Goal: Task Accomplishment & Management: Manage account settings

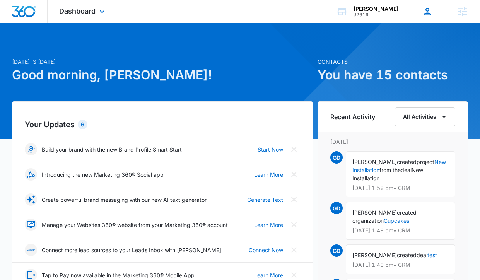
click at [422, 12] on icon at bounding box center [428, 12] width 12 height 12
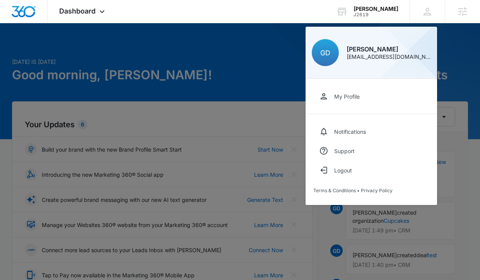
click at [271, 78] on div at bounding box center [240, 140] width 480 height 280
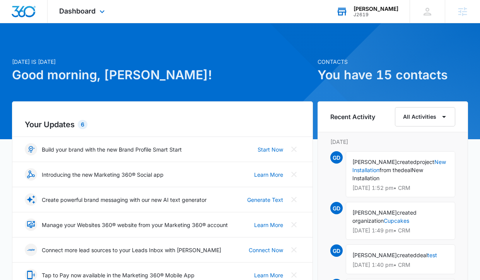
click at [363, 12] on div "J2619" at bounding box center [376, 14] width 45 height 5
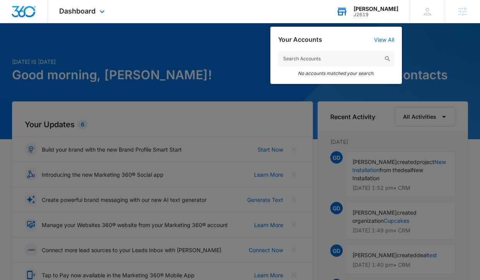
click at [324, 57] on input "text" at bounding box center [336, 58] width 116 height 15
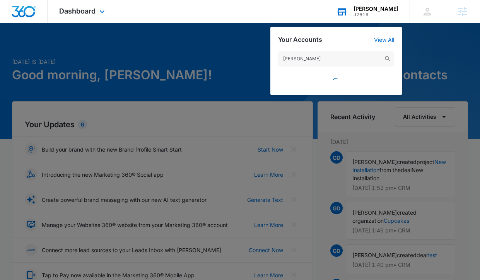
type input "garret durie"
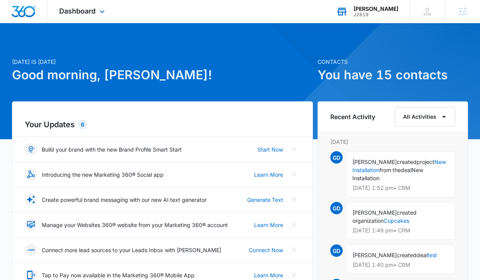
click at [374, 10] on div "Kelsey Darnell" at bounding box center [376, 9] width 45 height 6
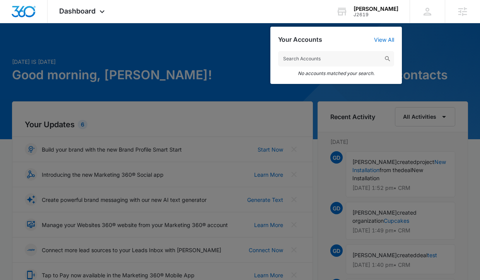
click at [329, 58] on input "text" at bounding box center [336, 58] width 116 height 15
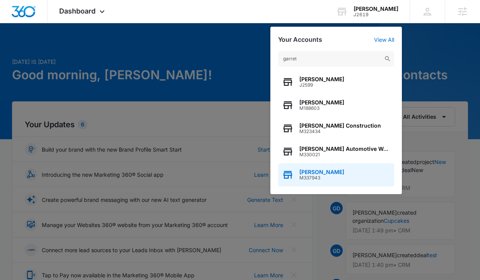
type input "garret"
click at [343, 173] on div "Garret Durie M337943" at bounding box center [336, 174] width 116 height 23
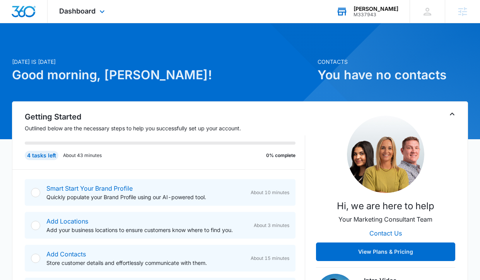
click at [378, 12] on div "M337943" at bounding box center [376, 14] width 45 height 5
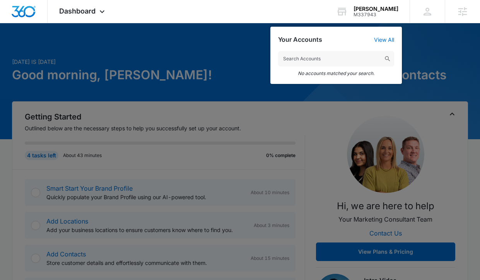
click at [168, 139] on div at bounding box center [240, 140] width 480 height 280
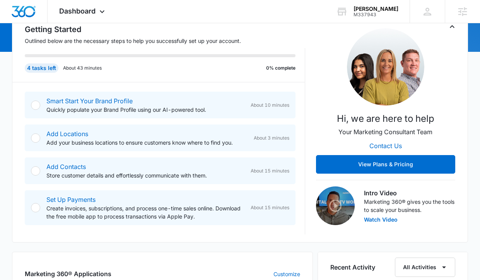
scroll to position [88, 0]
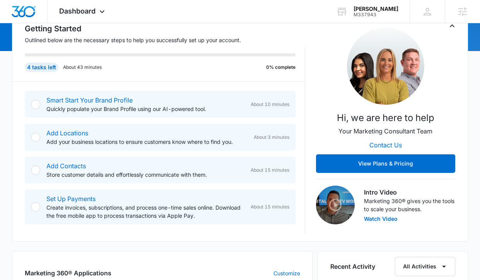
click at [38, 206] on div at bounding box center [35, 206] width 9 height 9
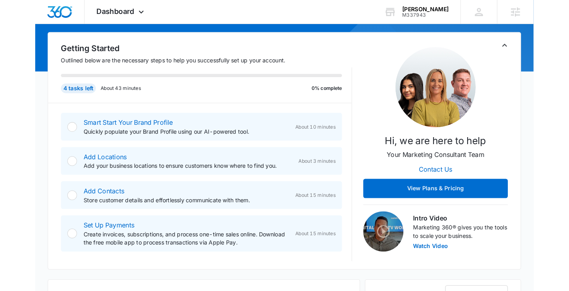
scroll to position [72, 0]
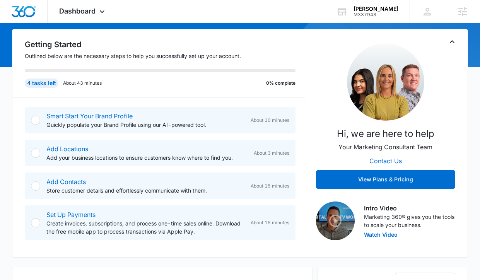
click at [46, 225] on div "Set Up Payments Create invoices, subscriptions, and process one-time sales onli…" at bounding box center [160, 223] width 271 height 35
click at [37, 121] on div at bounding box center [35, 120] width 9 height 9
click at [35, 122] on div at bounding box center [35, 120] width 9 height 9
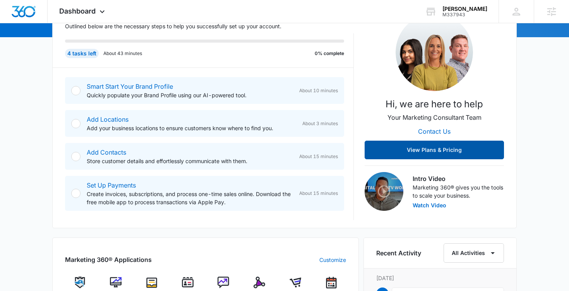
scroll to position [0, 0]
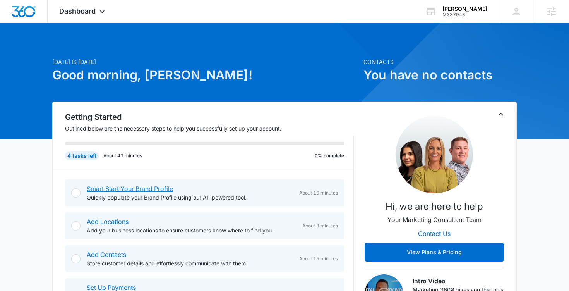
click at [117, 189] on link "Smart Start Your Brand Profile" at bounding box center [130, 189] width 86 height 8
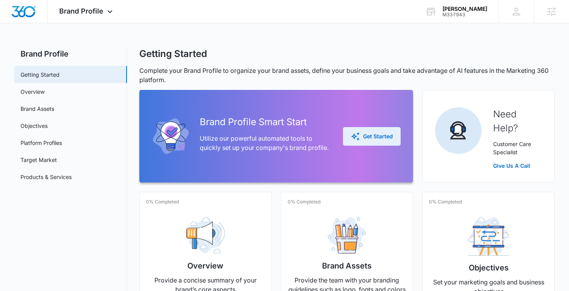
click at [381, 133] on div "Get Started" at bounding box center [372, 136] width 42 height 9
click at [100, 12] on span "Brand Profile" at bounding box center [81, 11] width 44 height 8
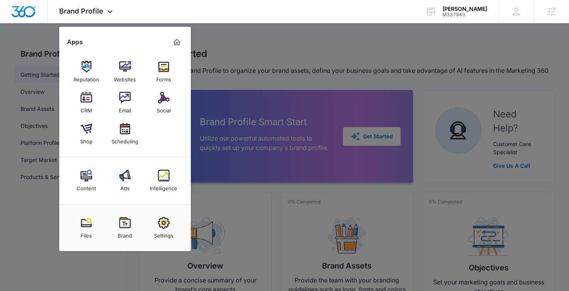
click at [252, 51] on div at bounding box center [284, 145] width 569 height 291
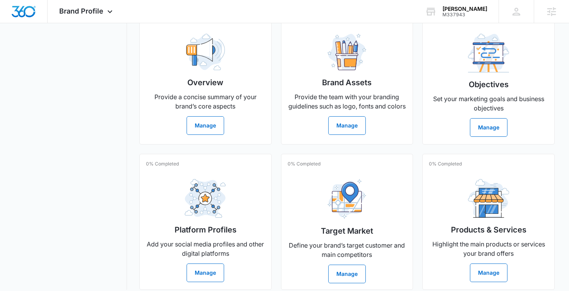
scroll to position [191, 0]
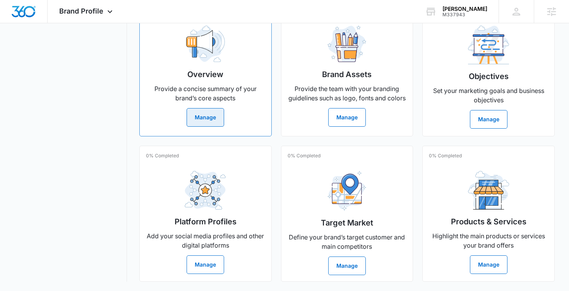
click at [211, 120] on button "Manage" at bounding box center [206, 117] width 38 height 19
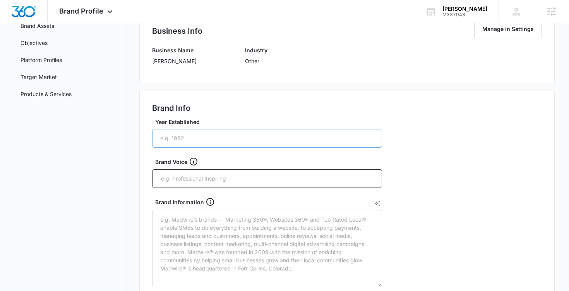
scroll to position [85, 0]
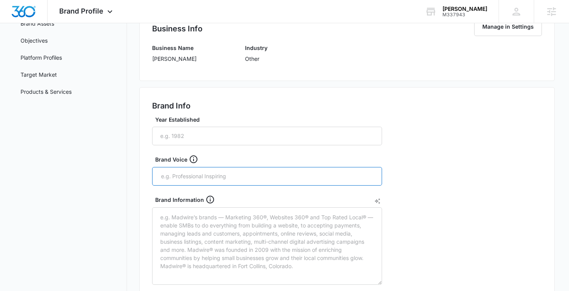
click at [227, 174] on input "text" at bounding box center [267, 176] width 215 height 12
click at [175, 177] on input "Elegant," at bounding box center [267, 176] width 215 height 12
click at [202, 172] on input "Elegant," at bounding box center [267, 176] width 215 height 12
click at [196, 177] on input "Elegant," at bounding box center [267, 176] width 215 height 12
type input "Elegant, professional"
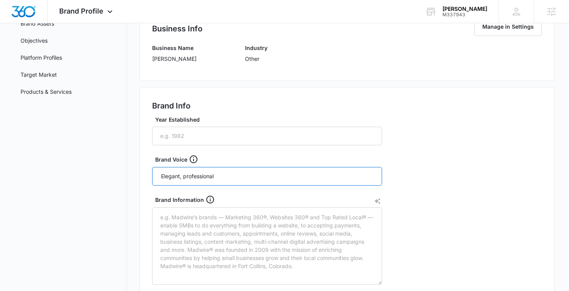
scroll to position [0, 0]
drag, startPoint x: 216, startPoint y: 178, endPoint x: 112, endPoint y: 175, distance: 104.2
click at [112, 175] on div "Brand Profile Getting Started Overview Brand Assets Objectives Platform Profile…" at bounding box center [284, 282] width 541 height 638
paste input "Elegant, professional"
click at [183, 179] on input "Elegant, professional" at bounding box center [267, 176] width 215 height 12
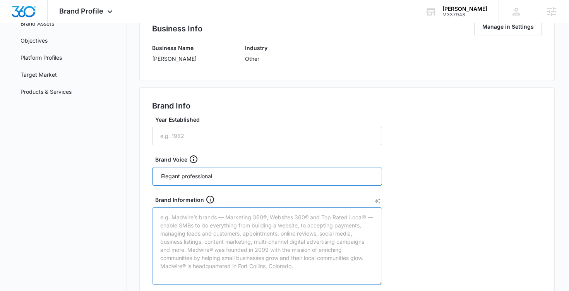
type input "Elegant professional"
click at [225, 239] on textarea "Brand Information" at bounding box center [267, 245] width 230 height 77
click at [235, 176] on input "text" at bounding box center [301, 176] width 149 height 12
type input "education focused"
click at [408, 215] on div "Brand Info Year Established Brand Voice Elegant professional education focused …" at bounding box center [347, 272] width 416 height 370
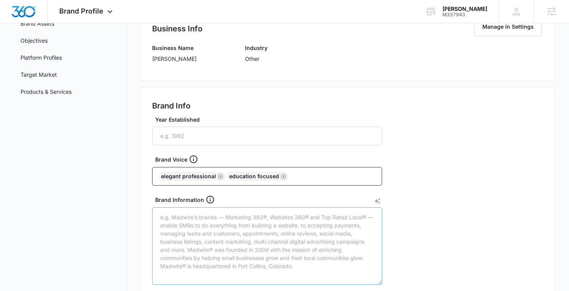
drag, startPoint x: 408, startPoint y: 215, endPoint x: 325, endPoint y: 215, distance: 83.2
click at [325, 215] on div "Brand Info Year Established Brand Voice Elegant professional education focused …" at bounding box center [347, 272] width 416 height 370
click at [303, 244] on textarea "Brand Information" at bounding box center [267, 245] width 230 height 77
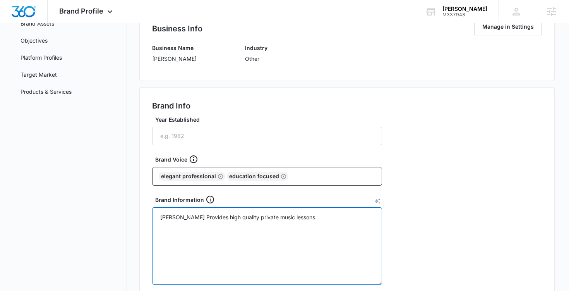
type textarea "Garret Durie Provides high quality private music lessons"
drag, startPoint x: 309, startPoint y: 215, endPoint x: 126, endPoint y: 207, distance: 183.0
click at [126, 207] on div "Brand Profile Getting Started Overview Brand Assets Objectives Platform Profile…" at bounding box center [284, 282] width 541 height 638
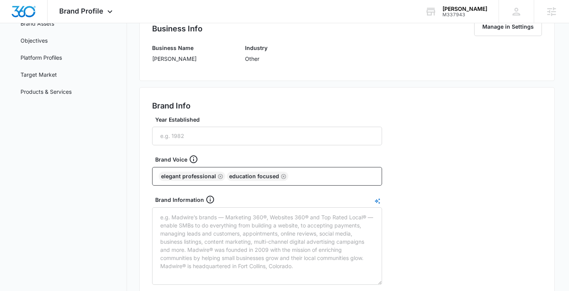
click at [379, 200] on icon "AI Text Generator" at bounding box center [377, 201] width 6 height 6
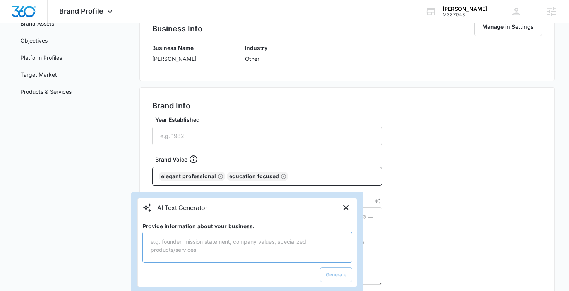
click at [265, 242] on textarea "Provide information about your business." at bounding box center [247, 247] width 210 height 31
click at [327, 247] on textarea "Garret Durie Provides high quality private music lessons" at bounding box center [247, 247] width 210 height 31
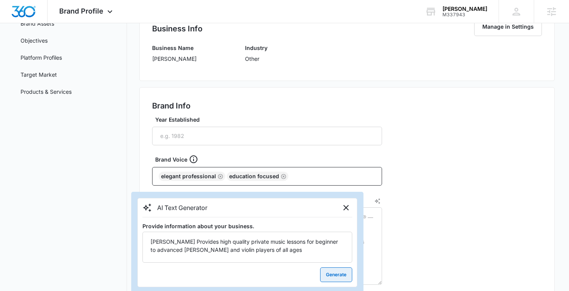
type textarea "Garret Durie Provides high quality private music lessons for beginner to advanc…"
click at [330, 274] on button "Generate" at bounding box center [336, 274] width 32 height 15
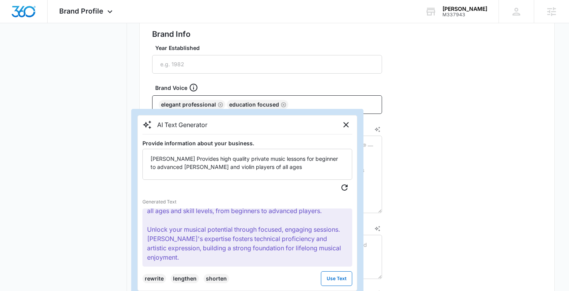
scroll to position [156, 0]
click at [335, 278] on button "Use Text" at bounding box center [336, 278] width 31 height 15
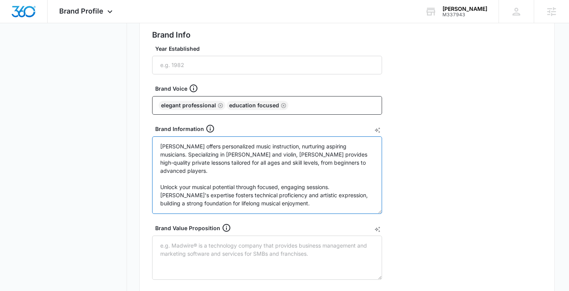
click at [199, 146] on textarea "Garret Durie offers personalized music instruction, nurturing aspiring musician…" at bounding box center [267, 174] width 230 height 77
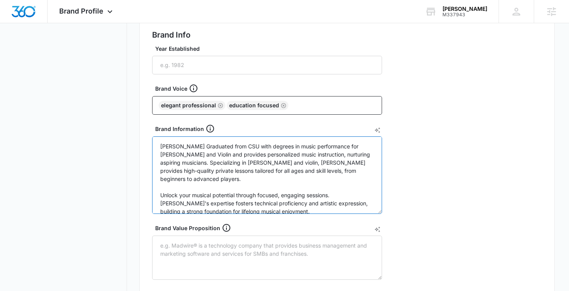
click at [246, 146] on textarea "Garret Durie Graduated from CSU with degrees in music performance for Viola and…" at bounding box center [267, 174] width 230 height 77
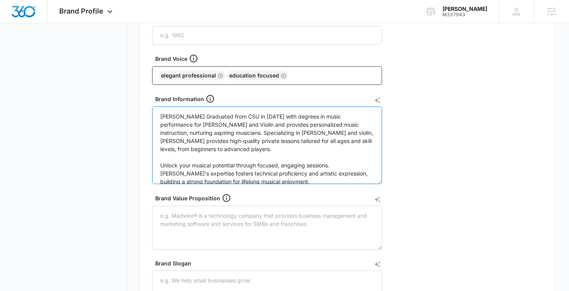
scroll to position [186, 0]
click at [164, 126] on textarea "Garret Durie Graduated from CSU in 2020 with degrees in music performance for V…" at bounding box center [267, 144] width 230 height 77
click at [189, 125] on textarea "Garret Durie Graduated from CSU in 2020 with degrees in music performance for v…" at bounding box center [267, 144] width 230 height 77
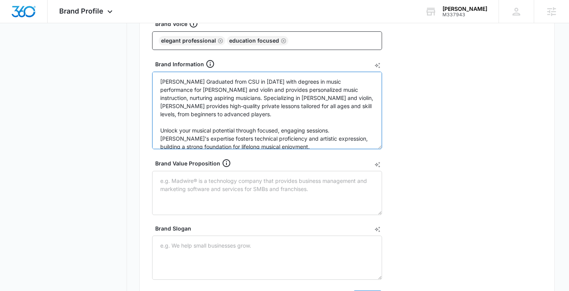
scroll to position [223, 0]
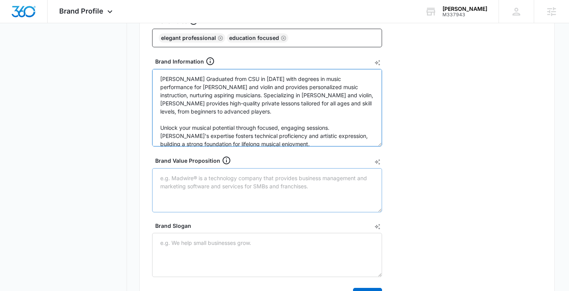
type textarea "[PERSON_NAME] Graduated from CSU in [DATE] with degrees in music performance fo…"
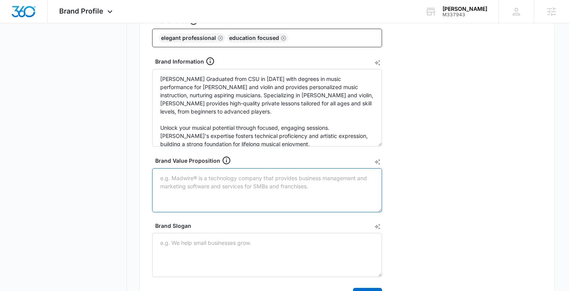
click at [270, 187] on textarea "Brand Value Proposition" at bounding box center [267, 190] width 230 height 44
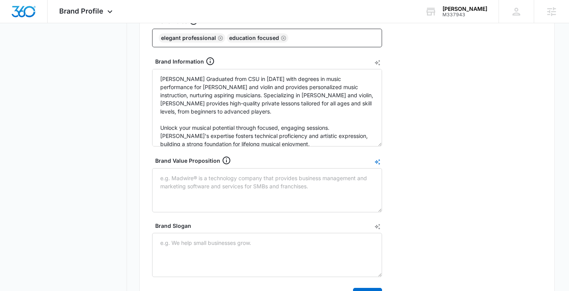
click at [377, 162] on icon "AI Text Generator" at bounding box center [377, 162] width 6 height 6
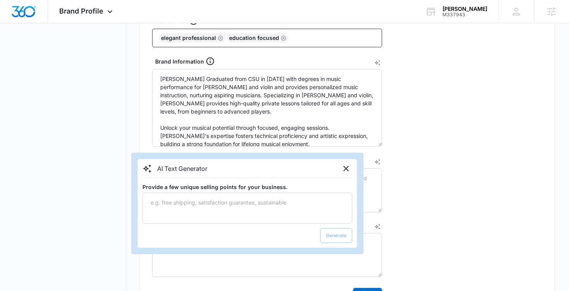
click at [335, 234] on div "Generate" at bounding box center [247, 235] width 210 height 15
click at [346, 171] on icon "Close" at bounding box center [345, 168] width 9 height 9
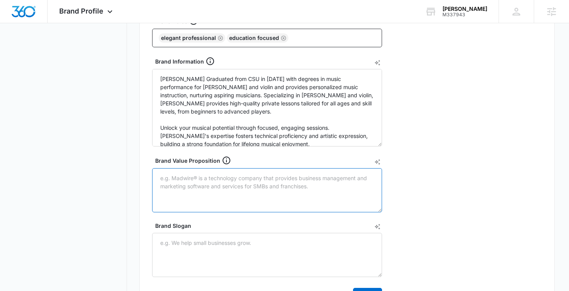
click at [307, 183] on textarea "Brand Value Proposition" at bounding box center [267, 190] width 230 height 44
type textarea "m"
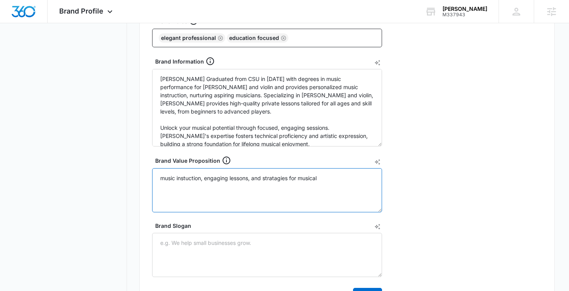
click at [300, 181] on textarea "music instuction, engaging lessons, and stratagies for musical" at bounding box center [267, 190] width 230 height 44
click at [364, 179] on textarea "music instuction, engaging lessons, and stratagies for achevings your musical" at bounding box center [267, 190] width 230 height 44
click at [190, 178] on textarea "music instuction, engaging lessons, and stratagies for achevings your musical g…" at bounding box center [267, 190] width 230 height 44
click at [283, 178] on textarea "music instruction, engaging lessons, and stratagies for achevings your musical …" at bounding box center [267, 190] width 230 height 44
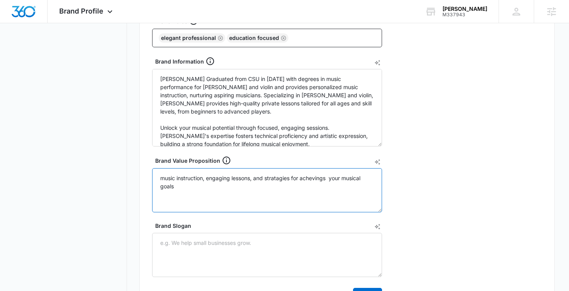
drag, startPoint x: 283, startPoint y: 178, endPoint x: 276, endPoint y: 175, distance: 7.3
click at [276, 175] on textarea "music instruction, engaging lessons, and stratagies for achevings your musical …" at bounding box center [267, 190] width 230 height 44
click at [279, 177] on textarea "music instruction, engaging lessons, and stratagies for achevings your musical …" at bounding box center [267, 190] width 230 height 44
click at [301, 177] on textarea "music instruction, engaging lessons, and helps you to for achevings your musica…" at bounding box center [267, 190] width 230 height 44
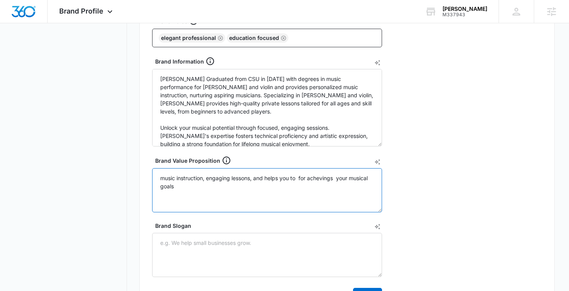
click at [306, 178] on textarea "music instruction, engaging lessons, and helps you to for achevings your musica…" at bounding box center [267, 190] width 230 height 44
click at [314, 176] on textarea "music instruction, engaging lessons, and helps you to achevings your musical go…" at bounding box center [267, 190] width 230 height 44
type textarea "music instruction, engaging lessons, and helps you to achieve your musical goals"
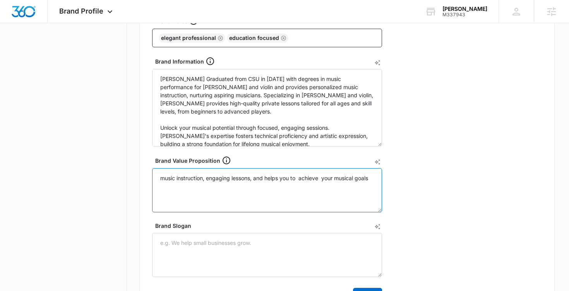
drag, startPoint x: 374, startPoint y: 178, endPoint x: 183, endPoint y: 171, distance: 191.4
click at [183, 171] on textarea "music instruction, engaging lessons, and helps you to achieve your musical goals" at bounding box center [267, 190] width 230 height 44
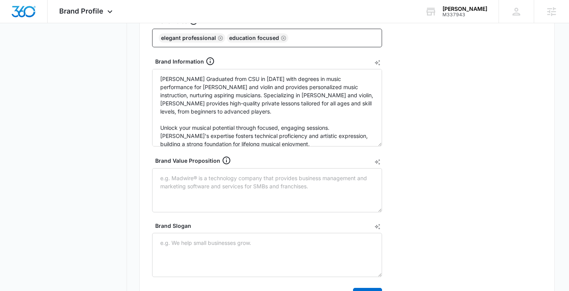
click at [374, 165] on div "Brand Value Proposition" at bounding box center [270, 160] width 230 height 9
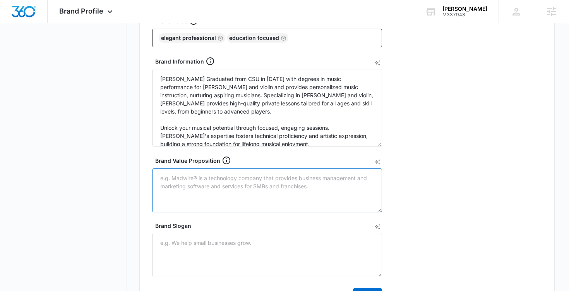
click at [374, 168] on textarea "Brand Value Proposition" at bounding box center [267, 190] width 230 height 44
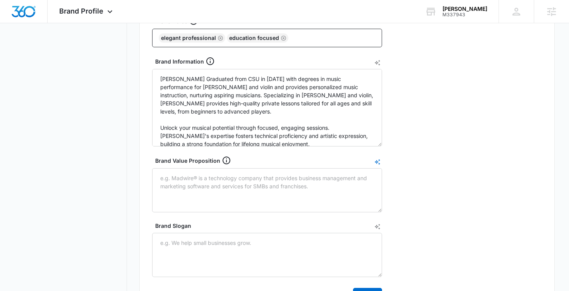
click at [378, 162] on icon "AI Text Generator" at bounding box center [377, 162] width 6 height 6
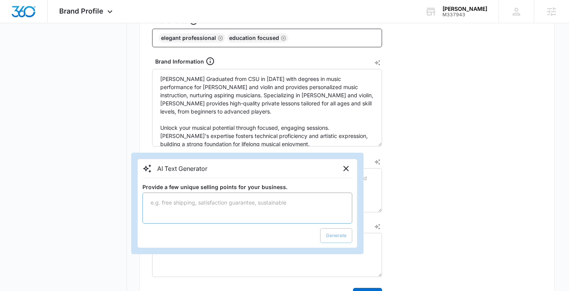
click at [295, 204] on textarea "Provide a few unique selling points for your business." at bounding box center [247, 207] width 210 height 31
type textarea "music instruction, engaging lessons, and helps you to achieve your musical goals"
click at [337, 233] on button "Generate" at bounding box center [336, 235] width 32 height 15
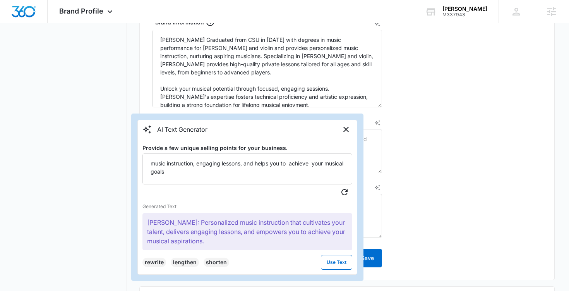
scroll to position [262, 0]
click at [334, 267] on button "Use Text" at bounding box center [336, 263] width 31 height 15
type textarea "[PERSON_NAME]: Personalized music instruction that cultivates your talent, deli…"
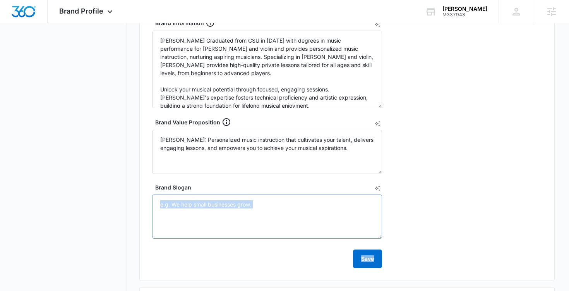
drag, startPoint x: 334, startPoint y: 267, endPoint x: 283, endPoint y: 222, distance: 68.0
click at [283, 222] on form "Year Established Brand Voice Elegant professional education focused Brand Infor…" at bounding box center [267, 103] width 230 height 329
click at [377, 188] on icon "AI Text Generator" at bounding box center [377, 188] width 6 height 6
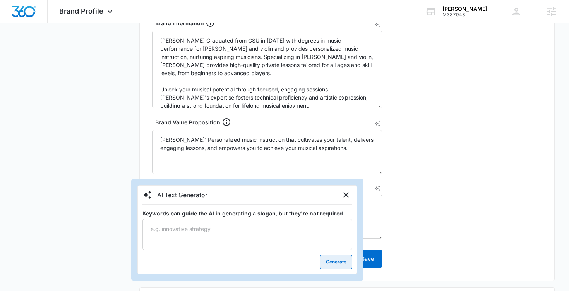
click at [334, 261] on button "Generate" at bounding box center [336, 261] width 32 height 15
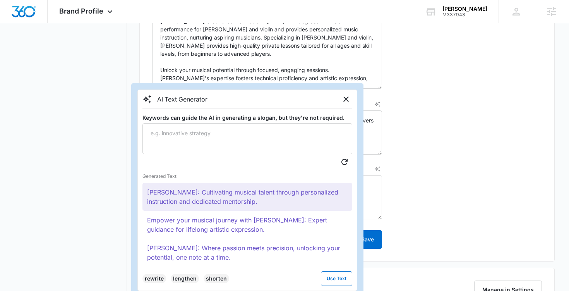
scroll to position [290, 0]
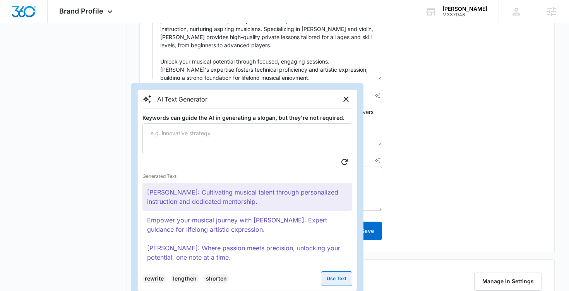
click at [341, 279] on button "Use Text" at bounding box center [336, 278] width 31 height 15
type textarea "[PERSON_NAME]: Cultivating musical talent through personalized instruction and …"
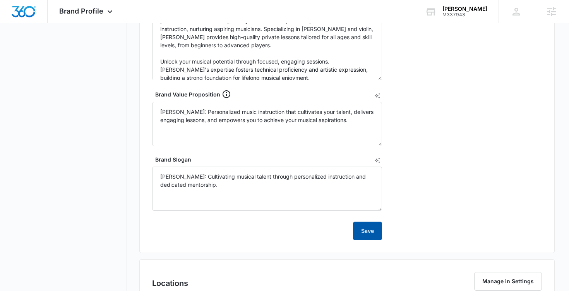
click at [372, 235] on button "Save" at bounding box center [367, 230] width 29 height 19
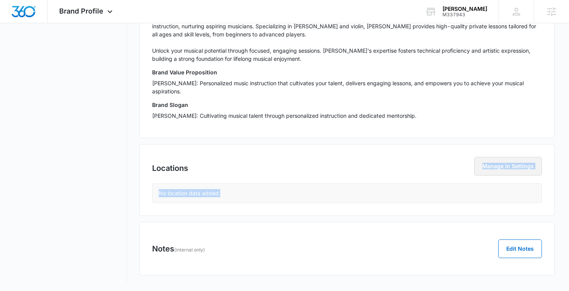
drag, startPoint x: 374, startPoint y: 202, endPoint x: 484, endPoint y: 164, distance: 116.7
click at [480, 164] on div "Locations Manage in Settings No location data added." at bounding box center [347, 180] width 416 height 72
click at [480, 165] on button "Manage in Settings" at bounding box center [508, 166] width 68 height 19
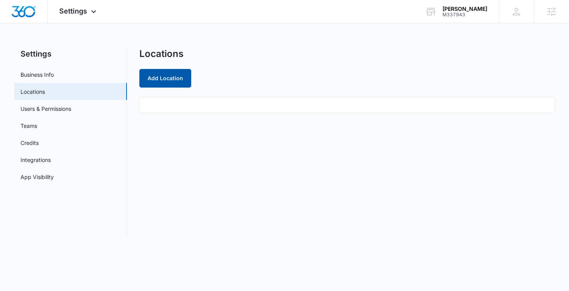
click at [176, 77] on button "Add Location" at bounding box center [165, 78] width 52 height 19
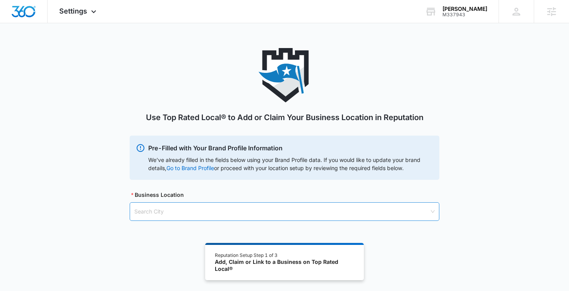
click at [239, 215] on input "search" at bounding box center [281, 211] width 295 height 18
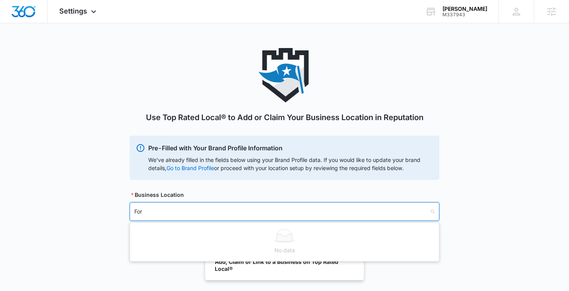
type input "Fort"
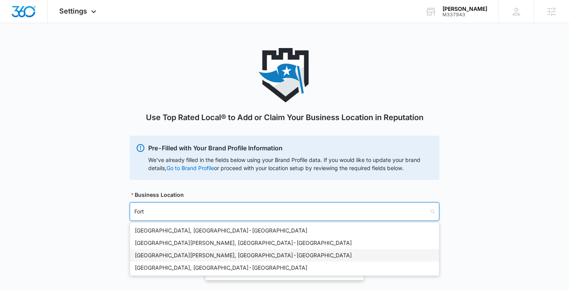
click at [225, 257] on div "Fort Collins, CO - USA" at bounding box center [285, 255] width 300 height 9
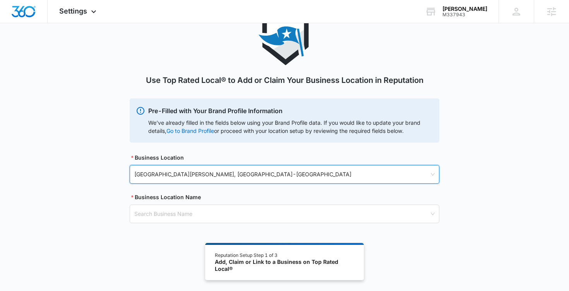
scroll to position [38, 0]
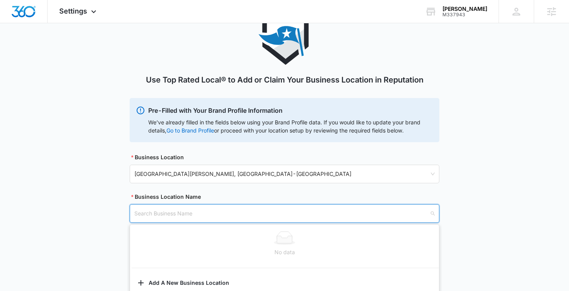
click at [180, 215] on input "search" at bounding box center [281, 213] width 295 height 18
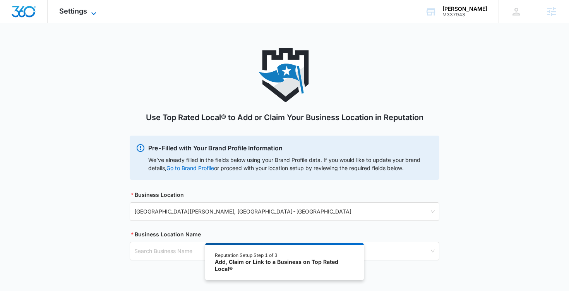
click at [84, 14] on span "Settings" at bounding box center [73, 11] width 28 height 8
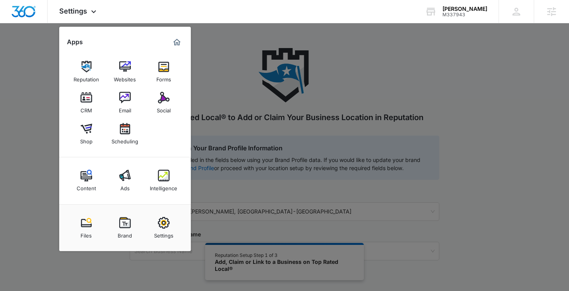
click at [197, 97] on div at bounding box center [284, 145] width 569 height 291
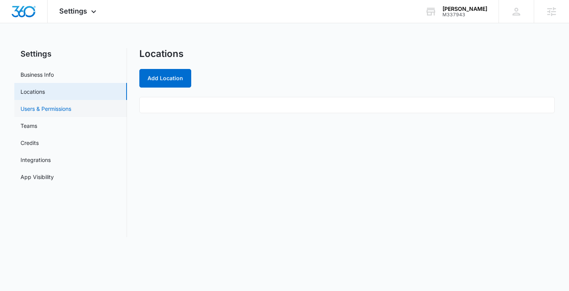
click at [40, 110] on link "Users & Permissions" at bounding box center [46, 109] width 51 height 8
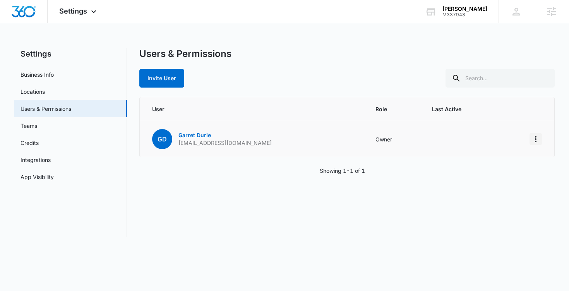
click at [480, 140] on button "Actions" at bounding box center [536, 139] width 12 height 12
click at [434, 144] on td at bounding box center [461, 139] width 77 height 36
click at [201, 138] on p "Garret Durie" at bounding box center [224, 135] width 93 height 8
click at [197, 135] on link "Garret Durie" at bounding box center [194, 135] width 33 height 7
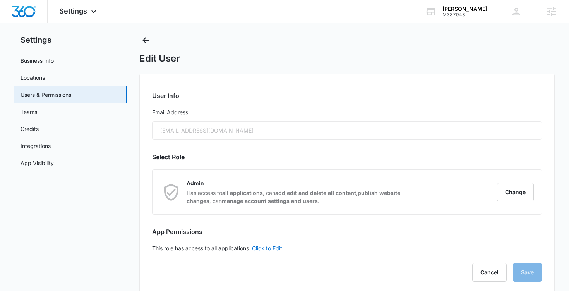
scroll to position [27, 0]
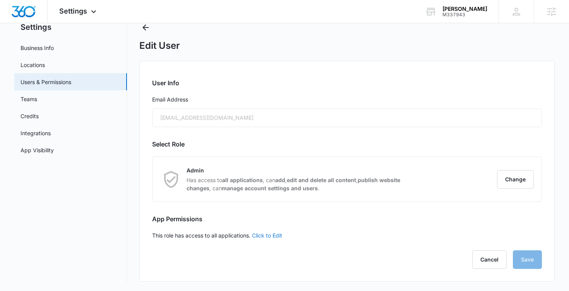
click at [269, 234] on link "Click to Edit" at bounding box center [267, 235] width 30 height 7
click at [37, 102] on link "Teams" at bounding box center [29, 99] width 17 height 8
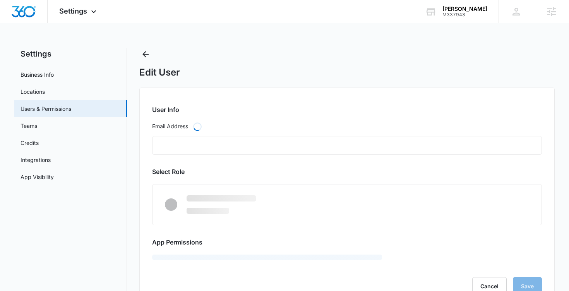
type input "[EMAIL_ADDRESS][DOMAIN_NAME]"
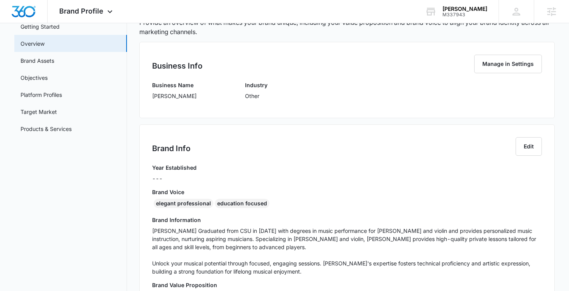
scroll to position [48, 0]
click at [49, 65] on link "Brand Assets" at bounding box center [38, 61] width 34 height 8
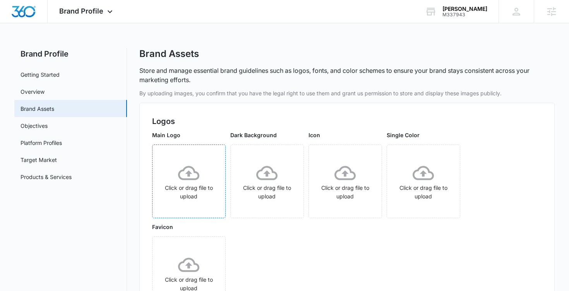
click at [188, 178] on icon at bounding box center [188, 173] width 21 height 14
click at [190, 181] on icon at bounding box center [188, 172] width 21 height 21
click at [213, 154] on icon "More" at bounding box center [214, 153] width 9 height 9
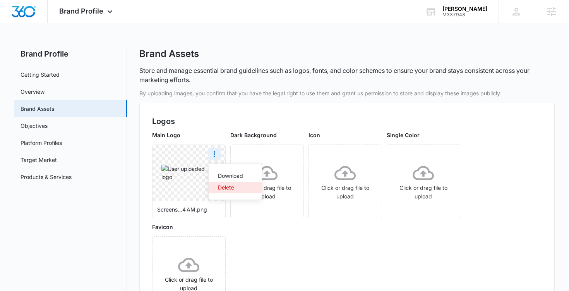
click at [235, 188] on div "Delete" at bounding box center [230, 187] width 25 height 5
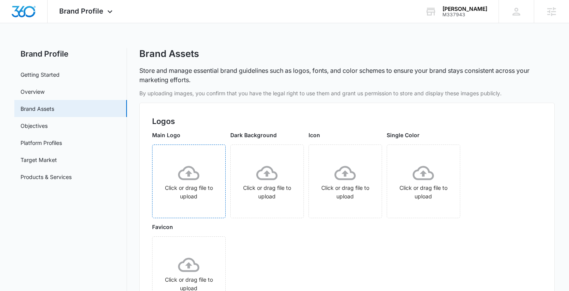
click at [194, 182] on icon at bounding box center [188, 172] width 21 height 21
click at [197, 177] on icon at bounding box center [188, 173] width 21 height 14
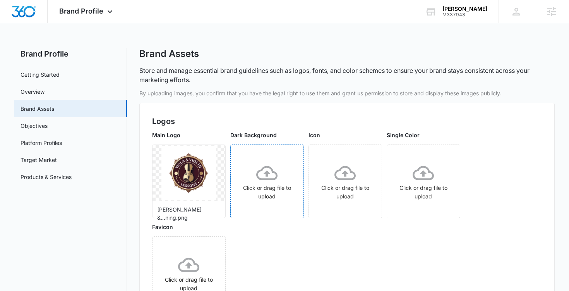
click at [269, 180] on icon at bounding box center [266, 172] width 21 height 21
click at [419, 185] on div "Click or drag file to upload" at bounding box center [423, 181] width 73 height 38
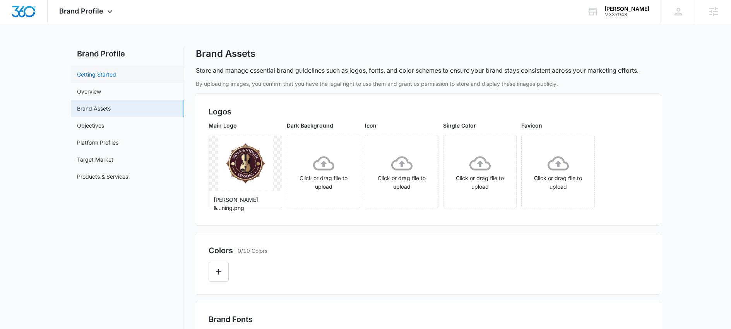
click at [102, 74] on link "Getting Started" at bounding box center [96, 74] width 39 height 8
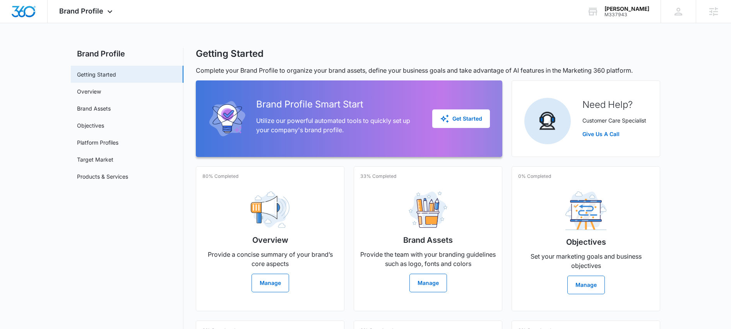
click at [249, 45] on div "Brand Profile Apps Reputation Websites Forms CRM Email Social Shop Scheduling C…" at bounding box center [365, 237] width 731 height 475
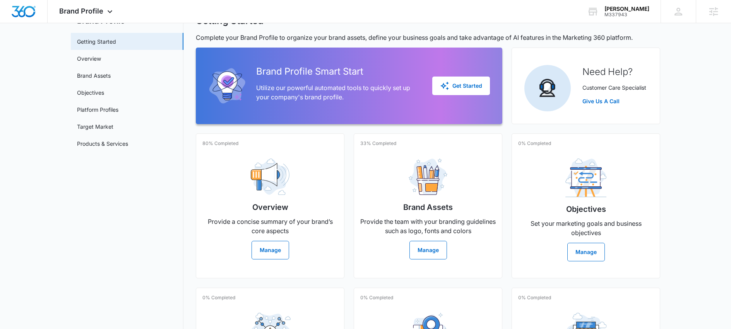
scroll to position [71, 0]
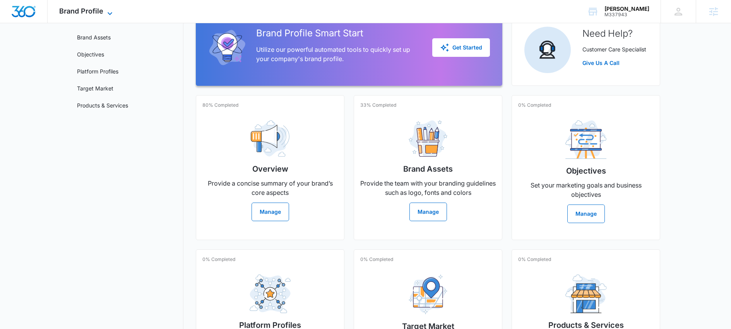
click at [111, 14] on icon at bounding box center [109, 13] width 9 height 9
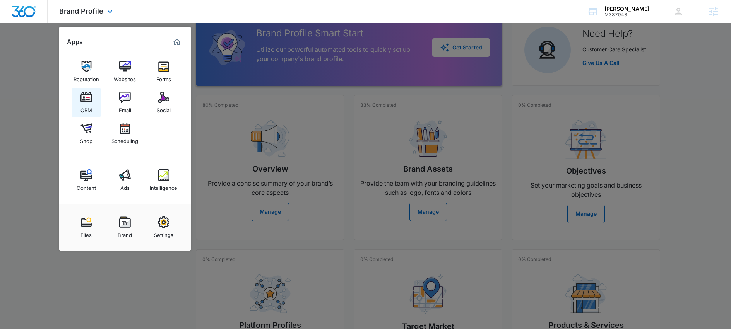
click at [91, 103] on img at bounding box center [87, 98] width 12 height 12
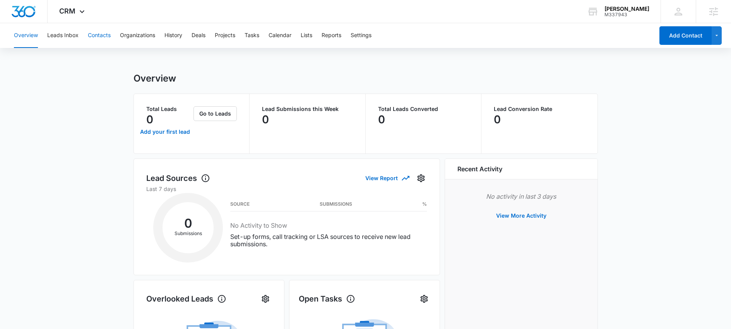
click at [106, 39] on button "Contacts" at bounding box center [99, 35] width 23 height 25
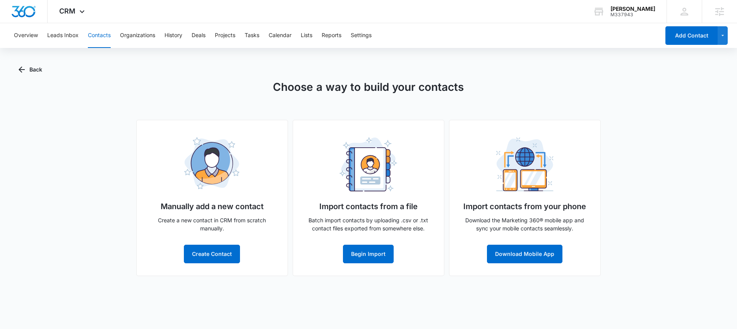
click at [238, 118] on div "Choose a way to build your contacts Manually add a new contact Create a new con…" at bounding box center [369, 177] width 700 height 197
